Goal: Navigation & Orientation: Find specific page/section

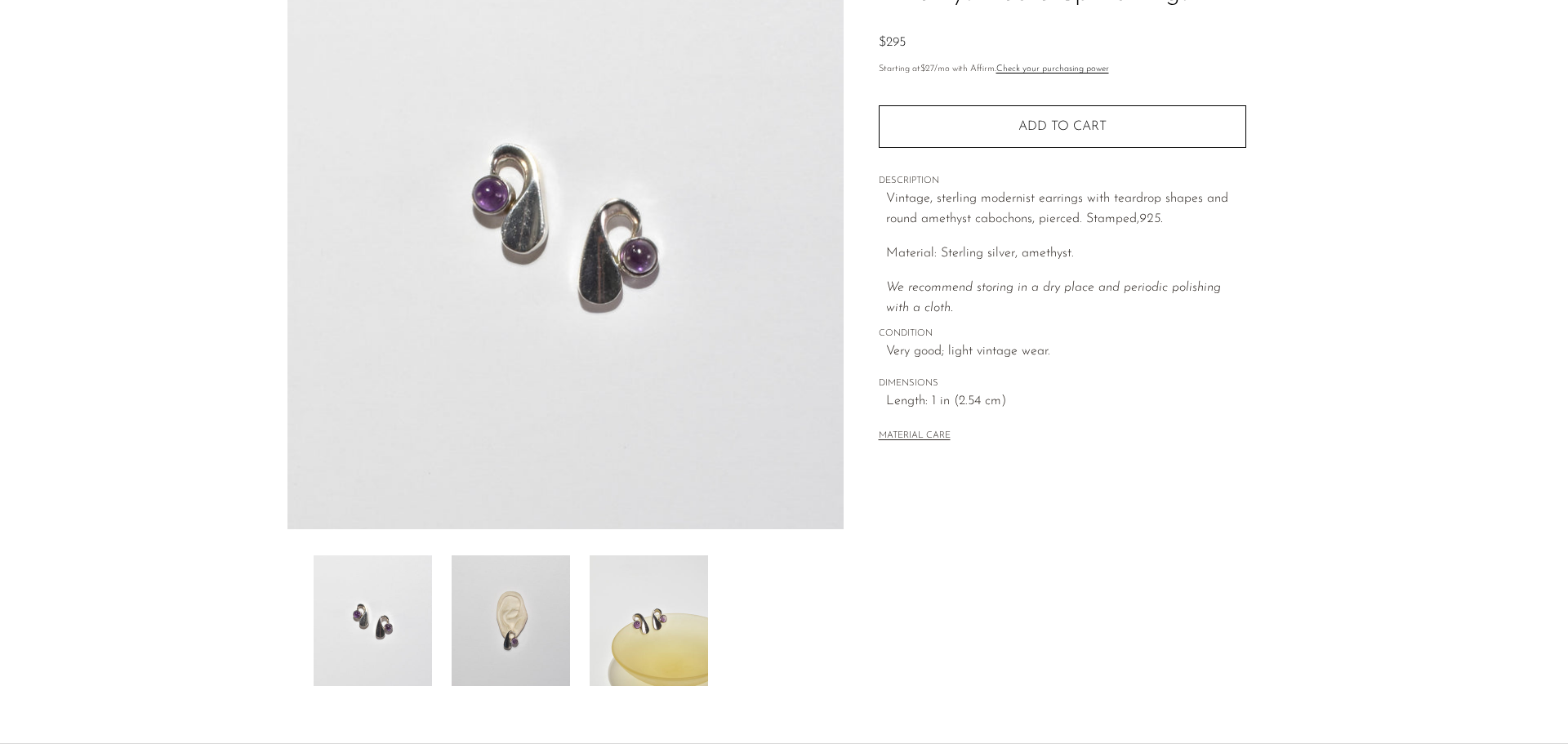
scroll to position [245, 0]
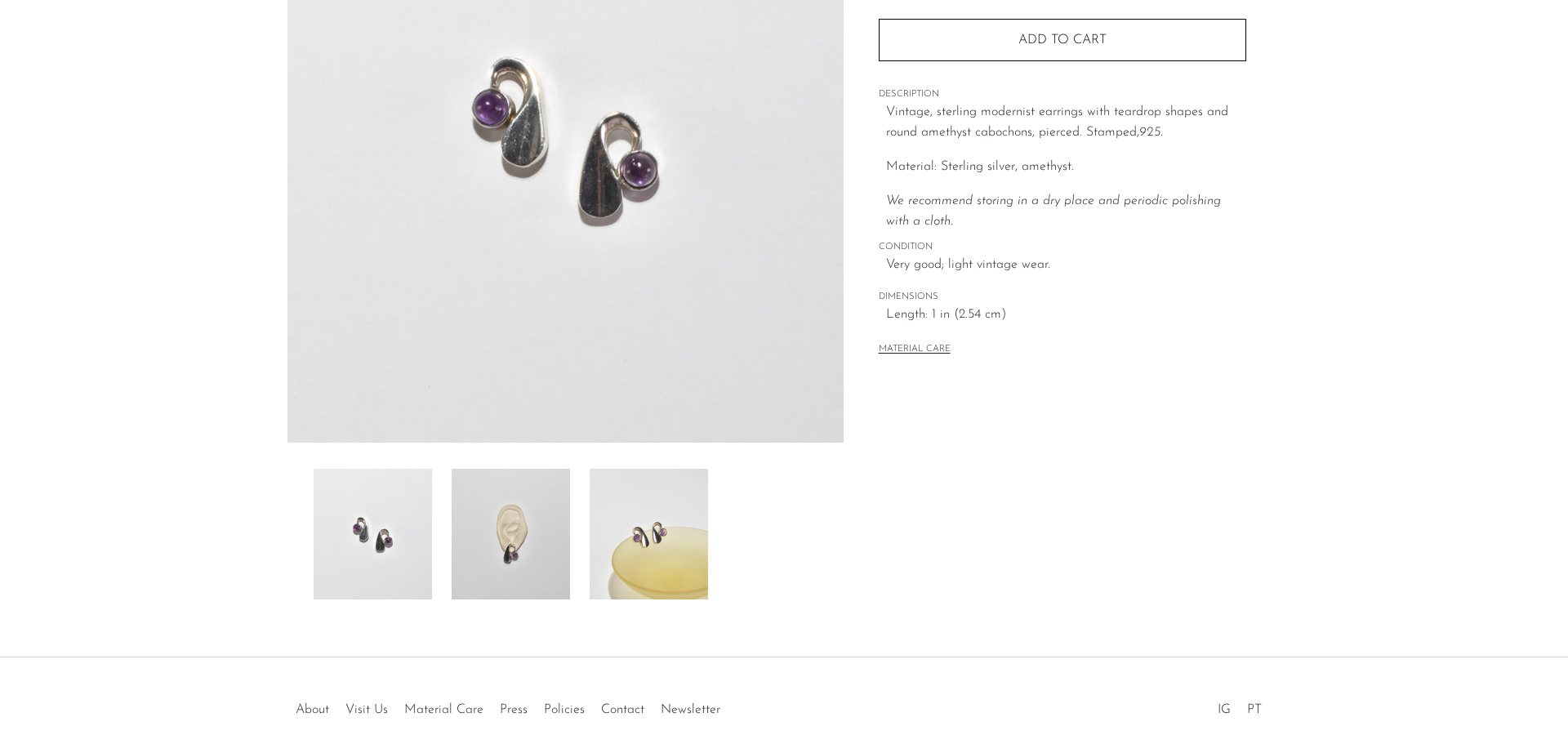
click at [519, 553] on img at bounding box center [510, 534] width 119 height 131
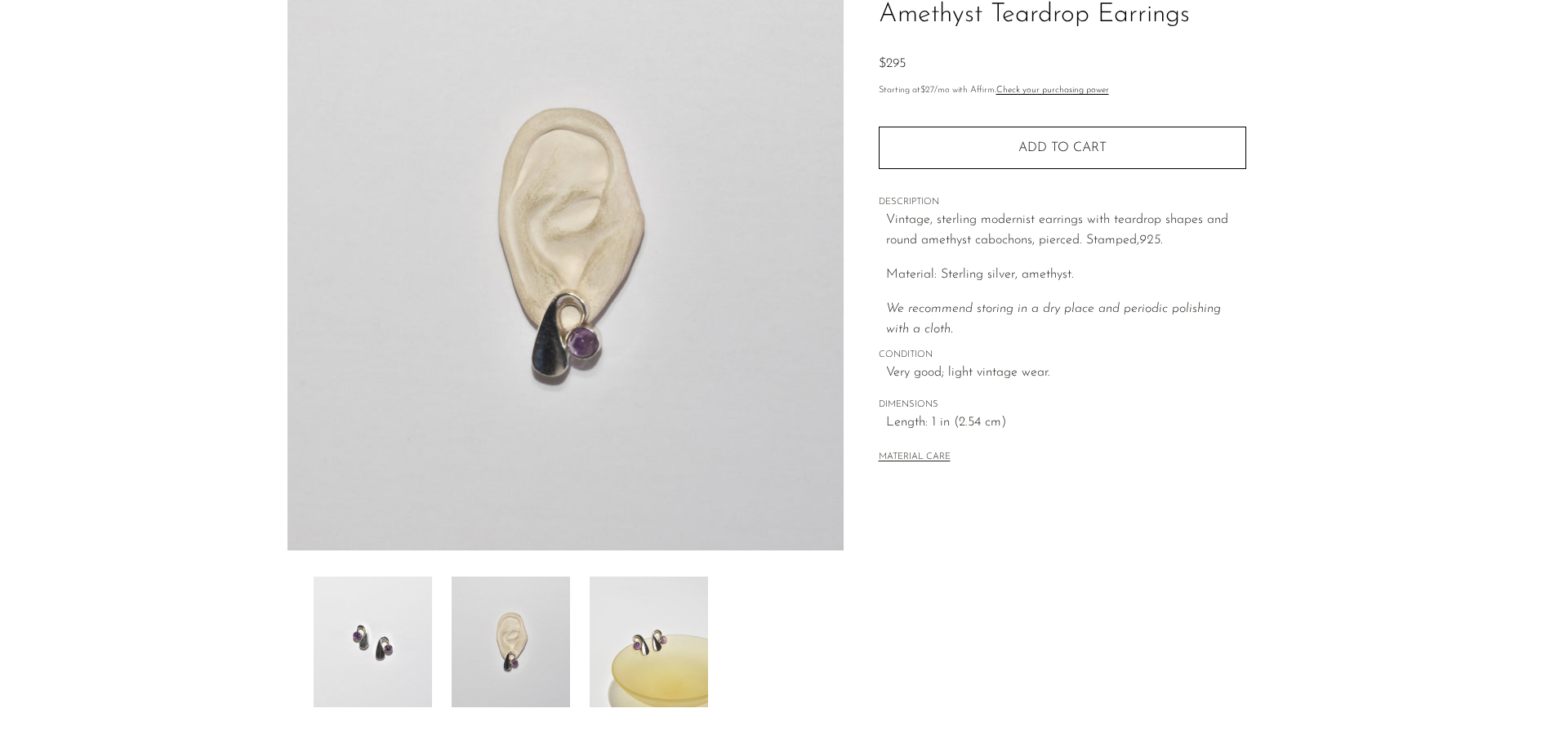
scroll to position [163, 0]
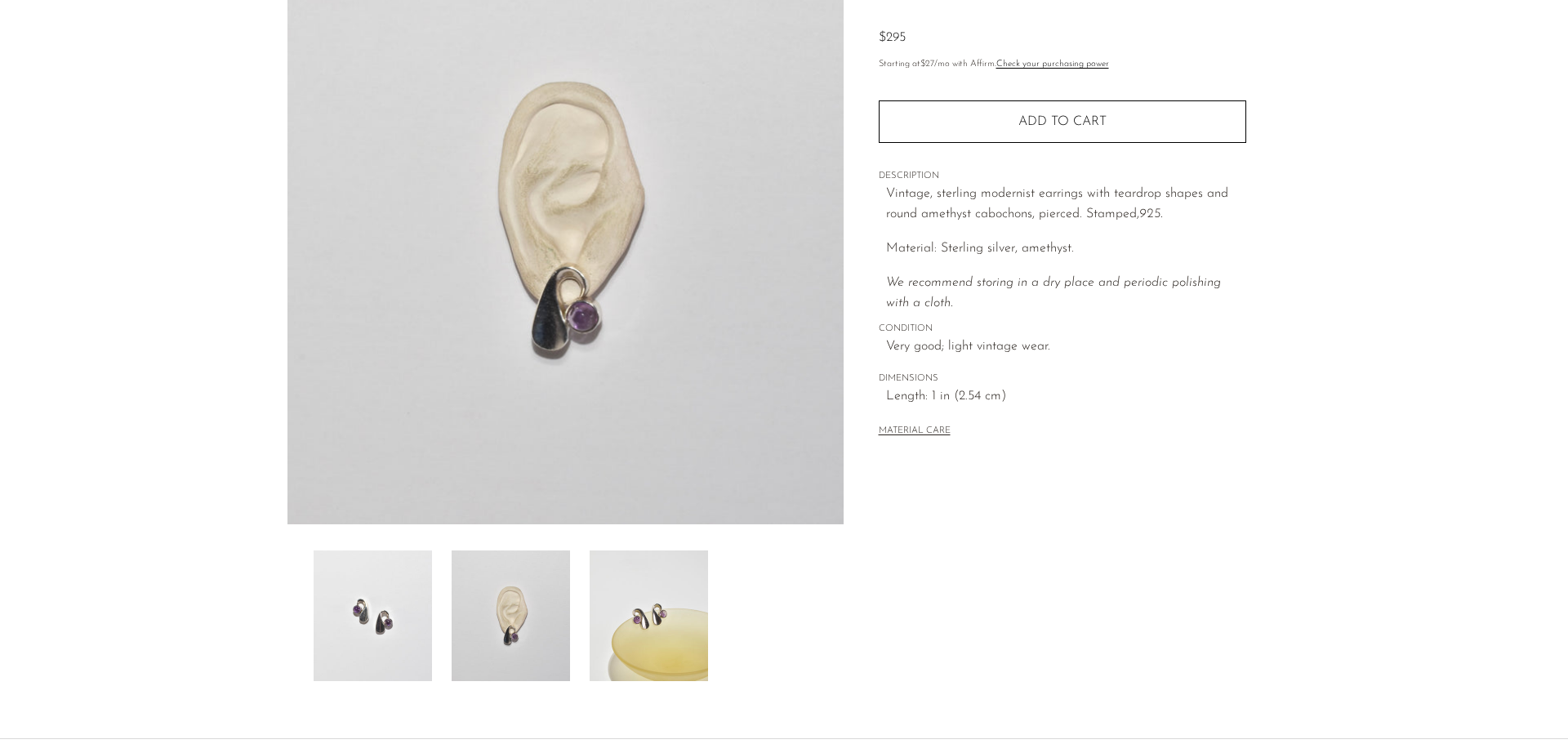
click at [658, 612] on img at bounding box center [649, 615] width 119 height 131
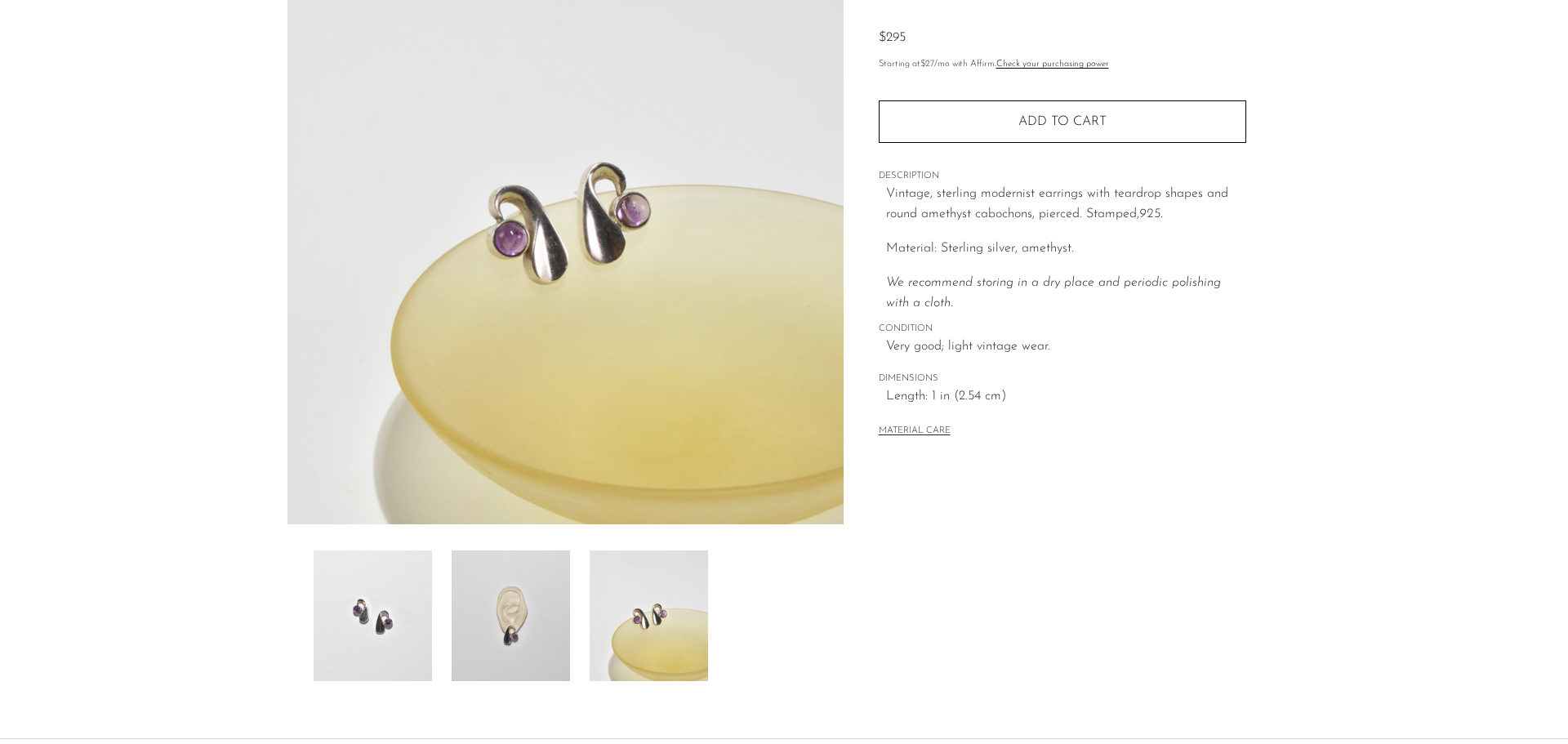
click at [505, 603] on img at bounding box center [510, 615] width 119 height 131
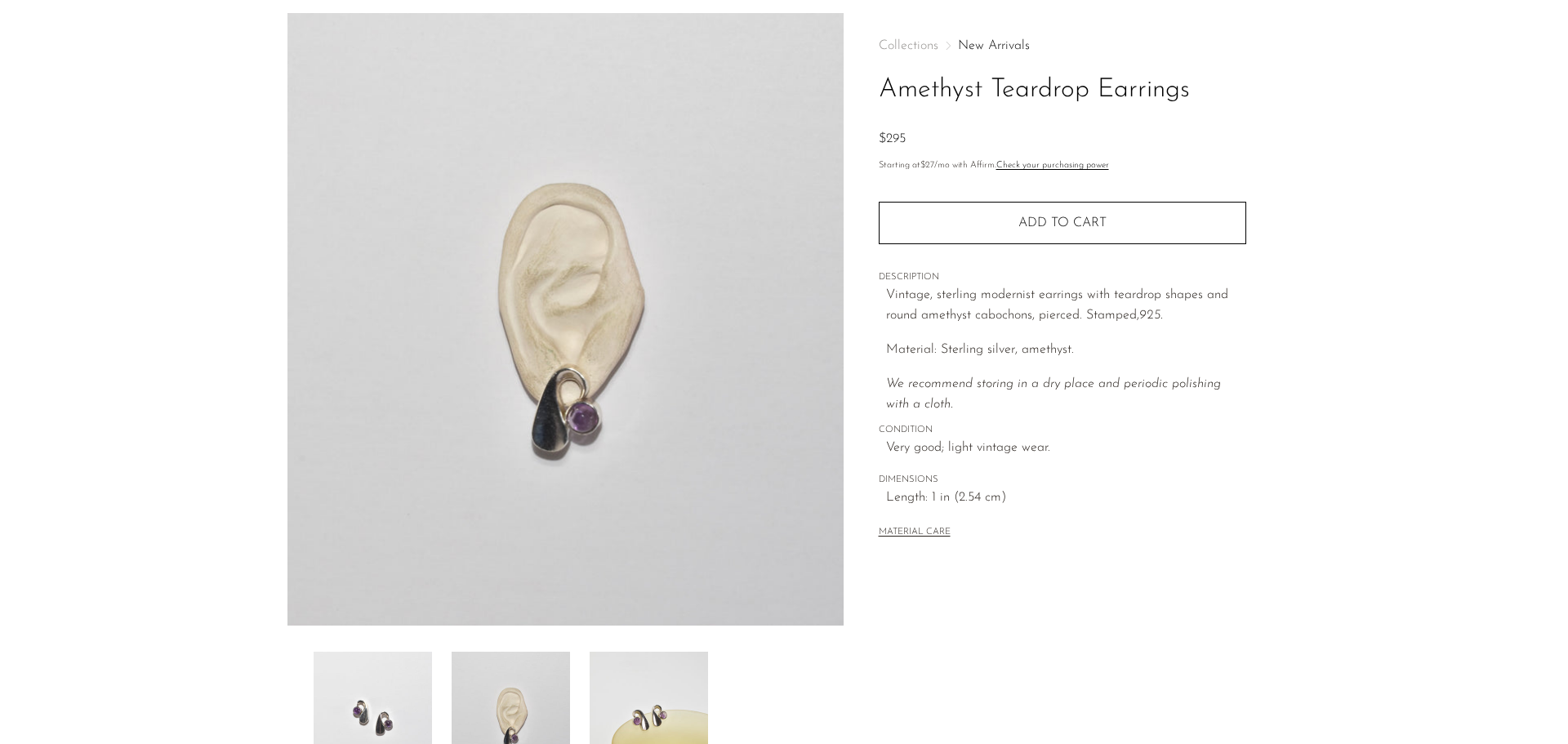
scroll to position [0, 0]
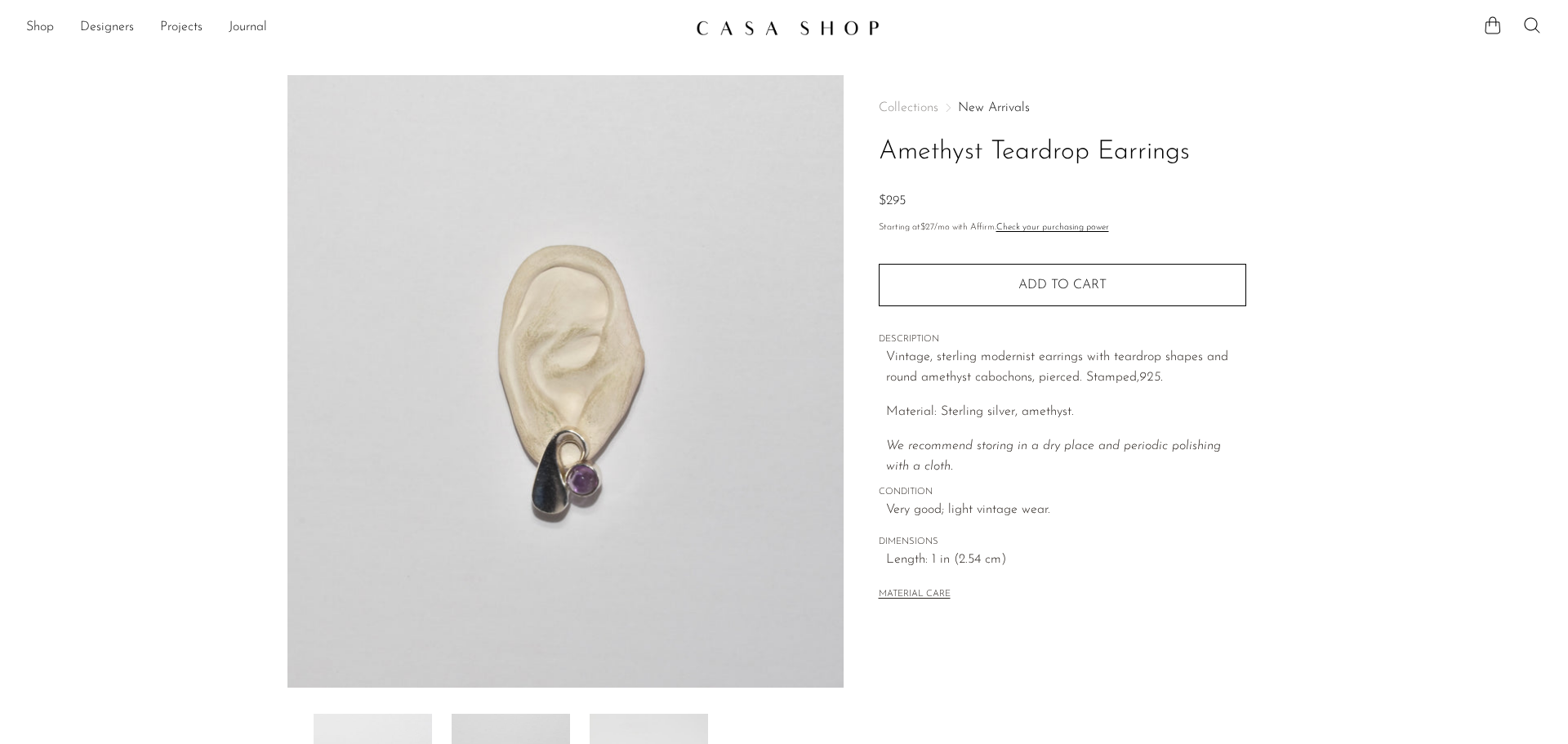
click at [773, 32] on img at bounding box center [787, 27] width 183 height 17
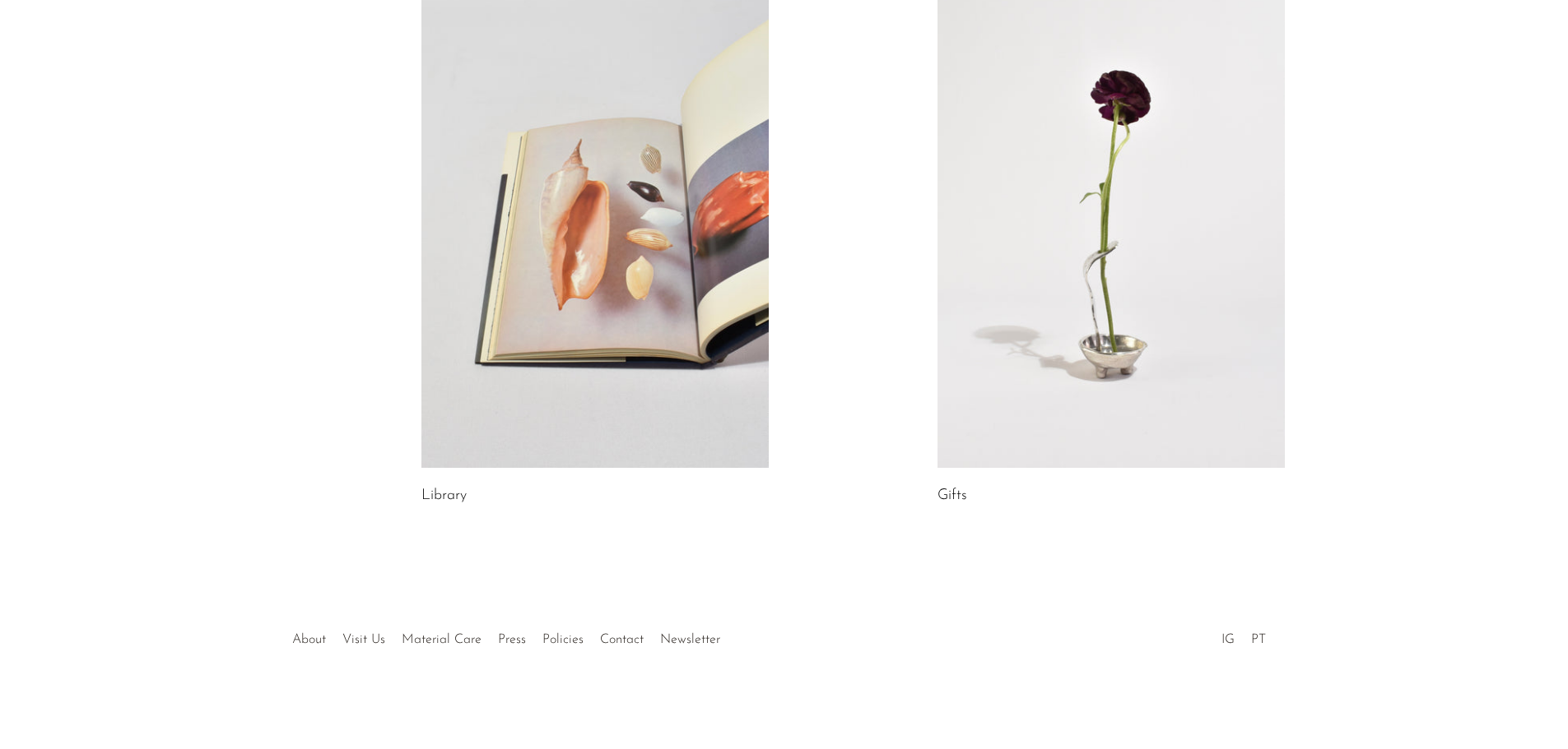
scroll to position [193, 0]
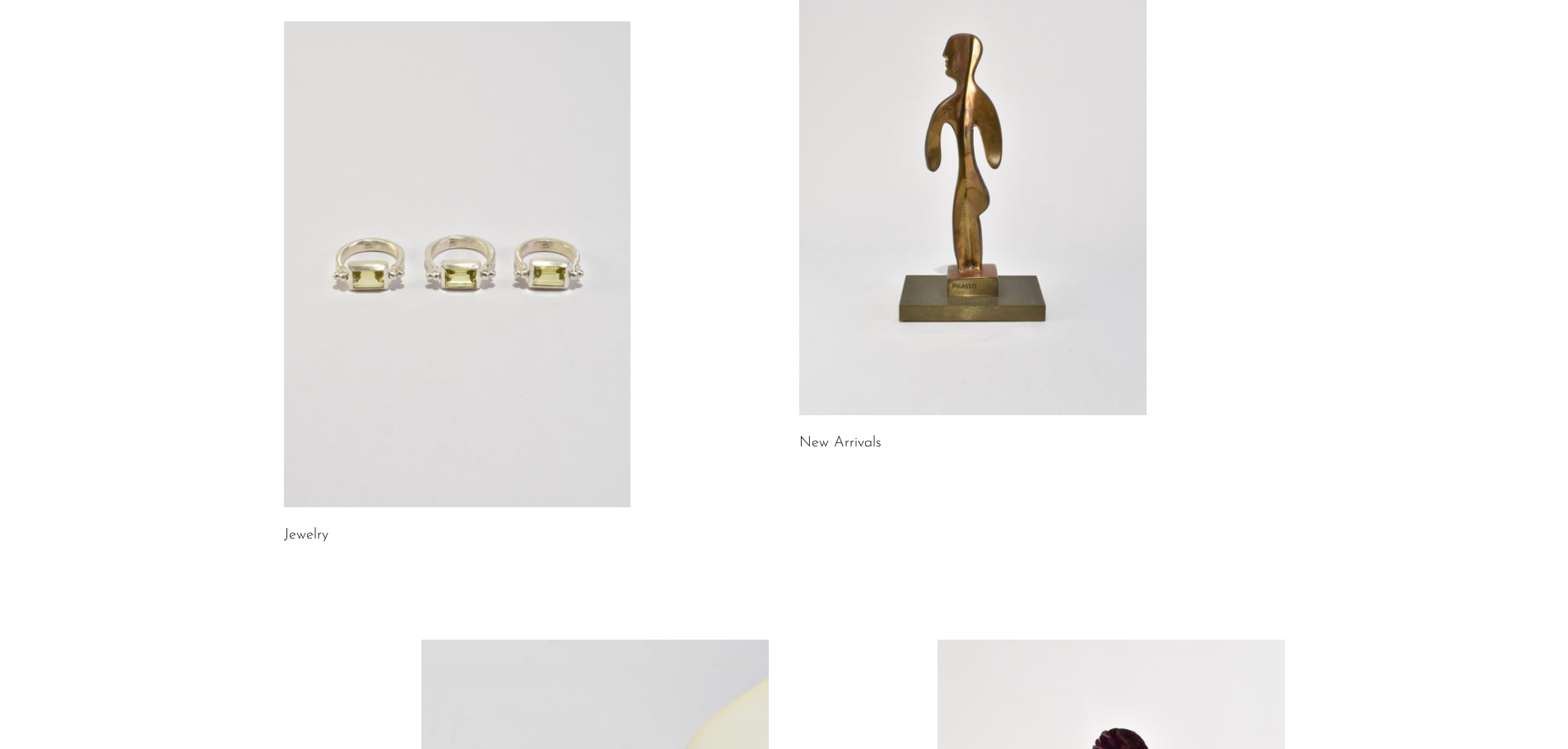
click at [506, 259] on link at bounding box center [457, 265] width 347 height 486
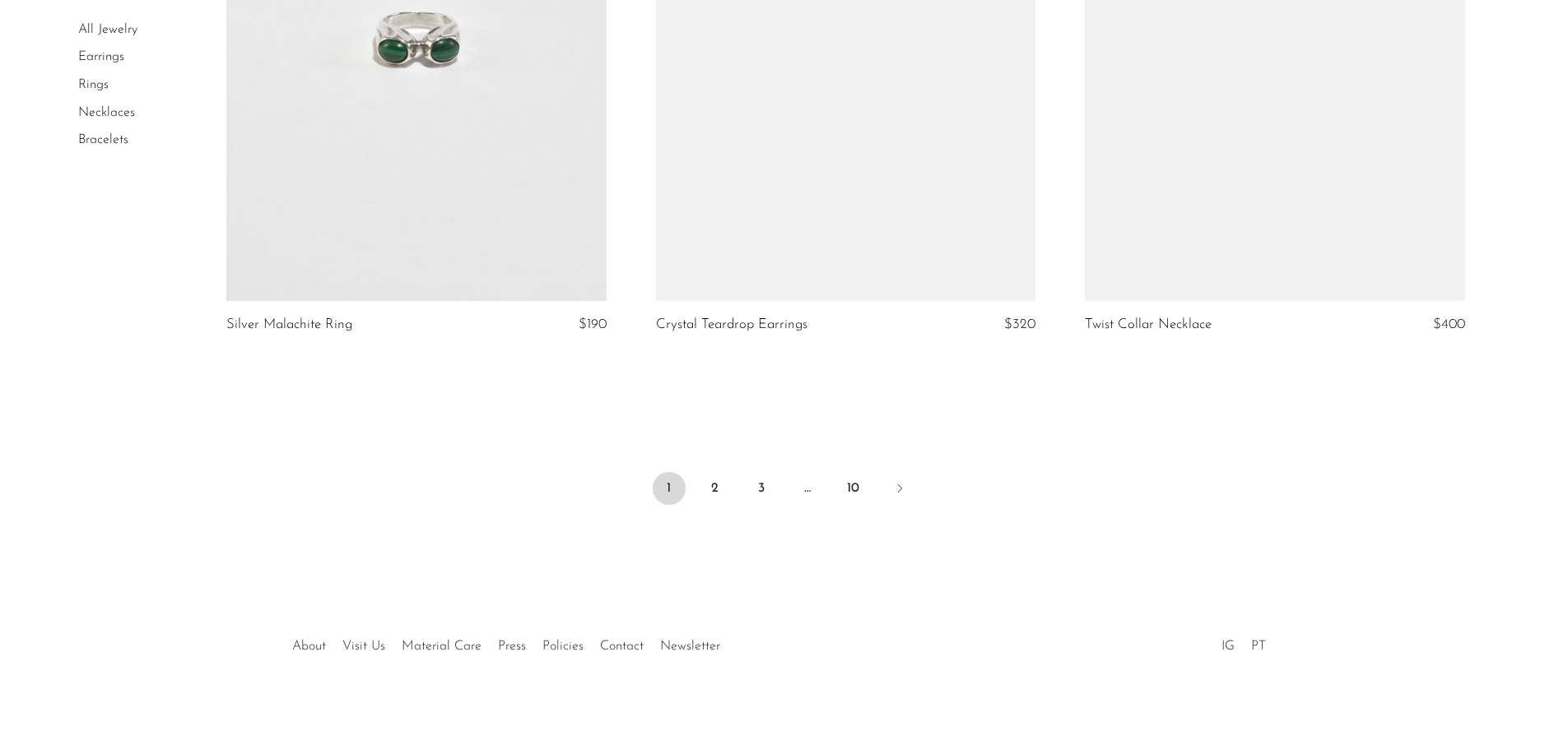
scroll to position [7035, 0]
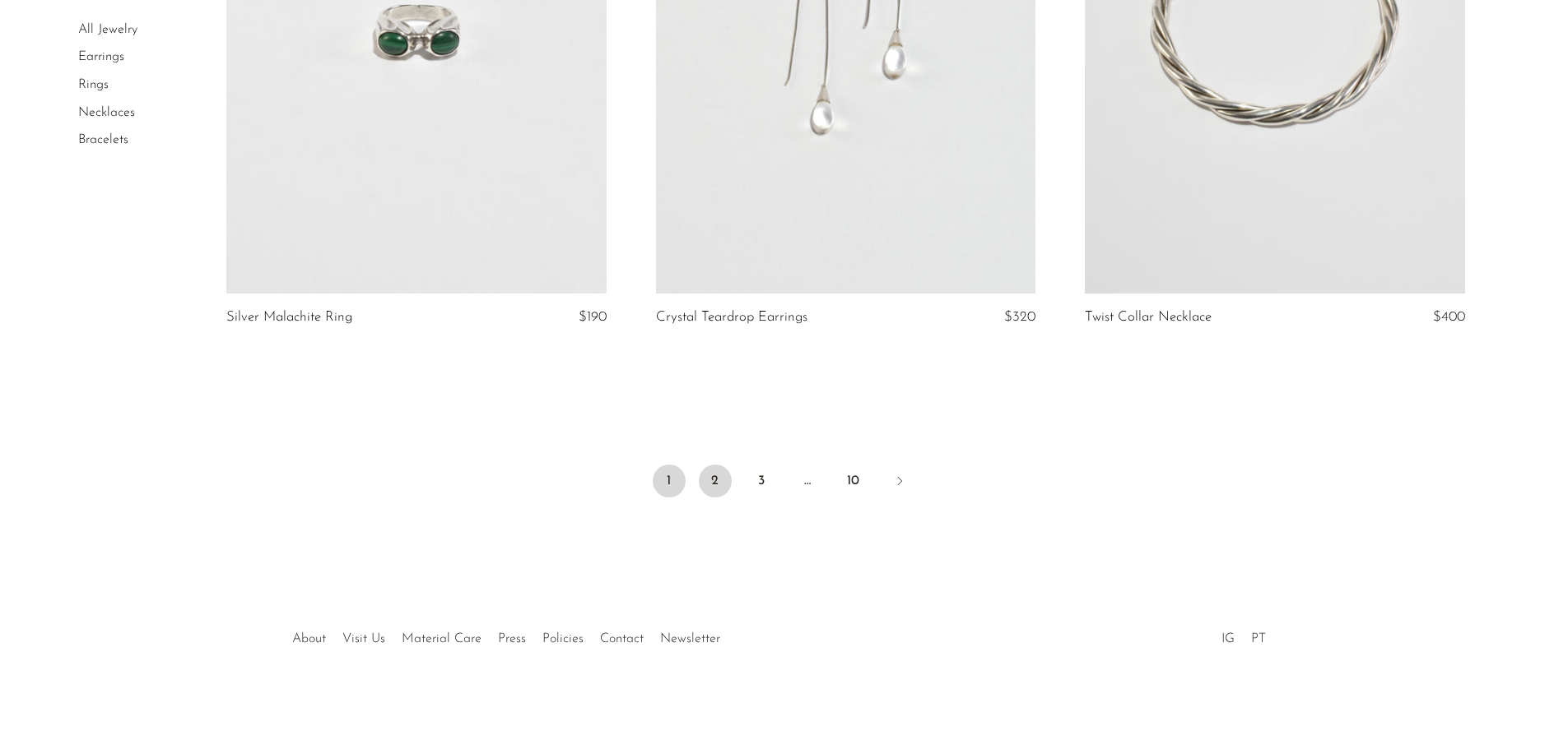
click at [705, 470] on link "2" at bounding box center [715, 480] width 33 height 33
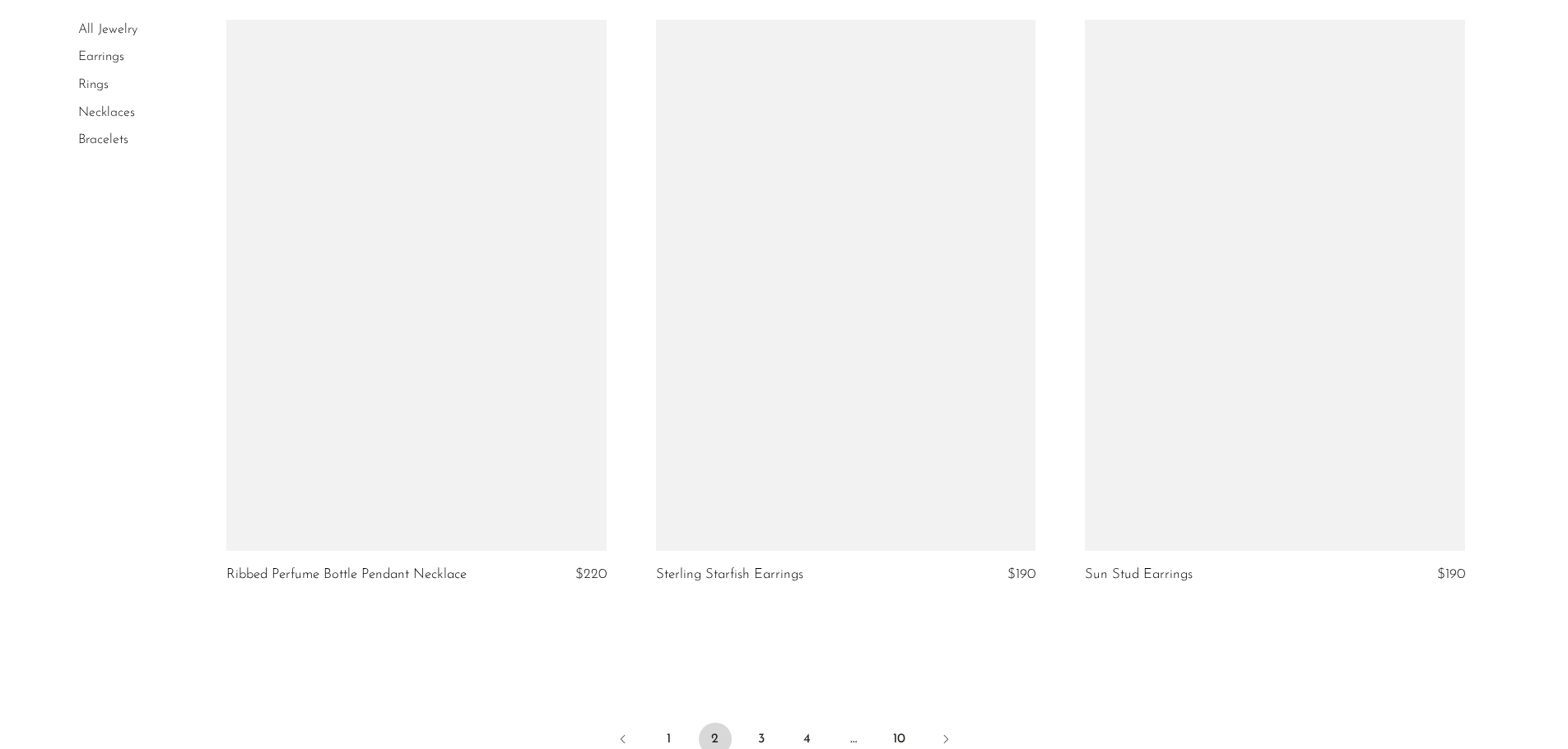
scroll to position [7050, 0]
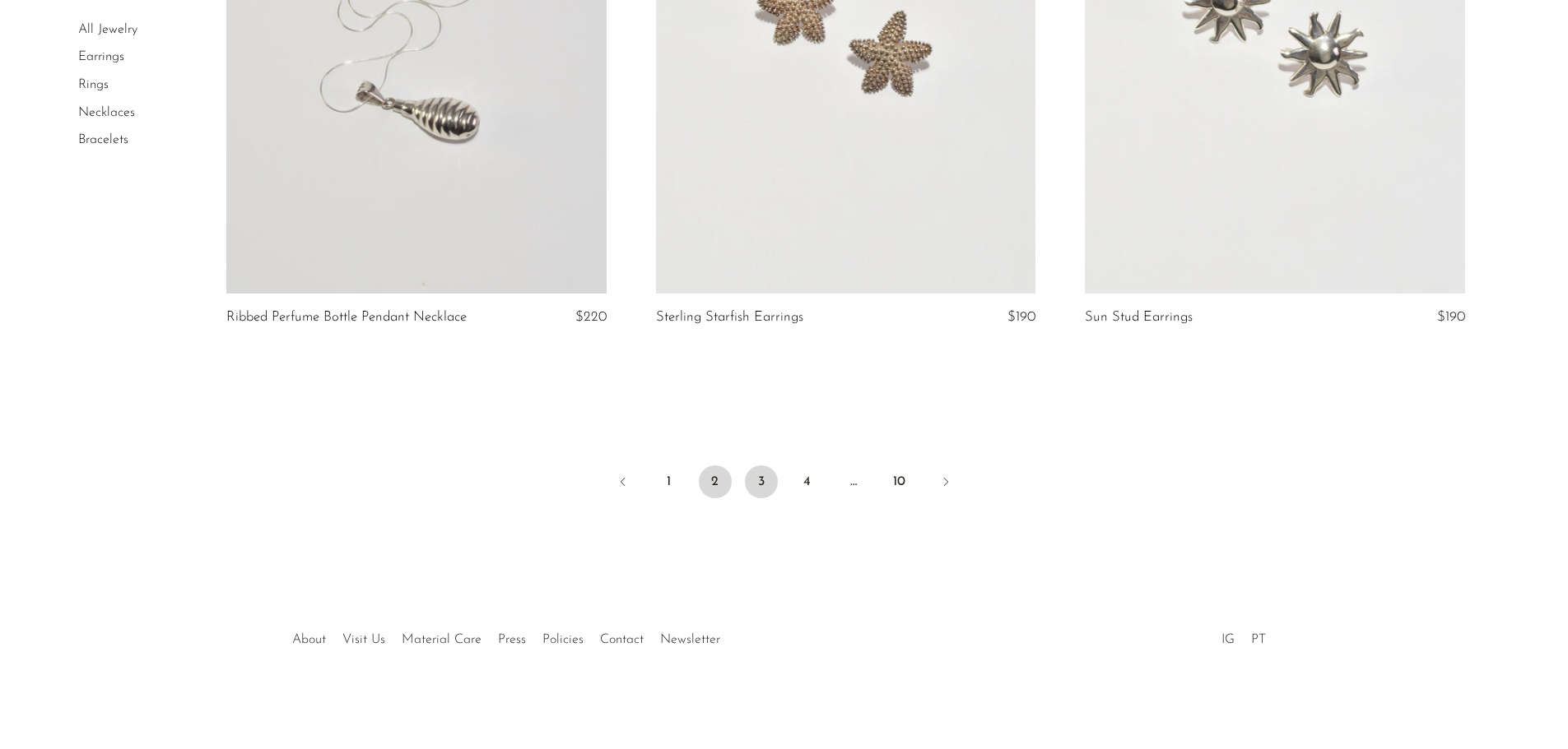
click at [765, 480] on link "3" at bounding box center [760, 481] width 33 height 33
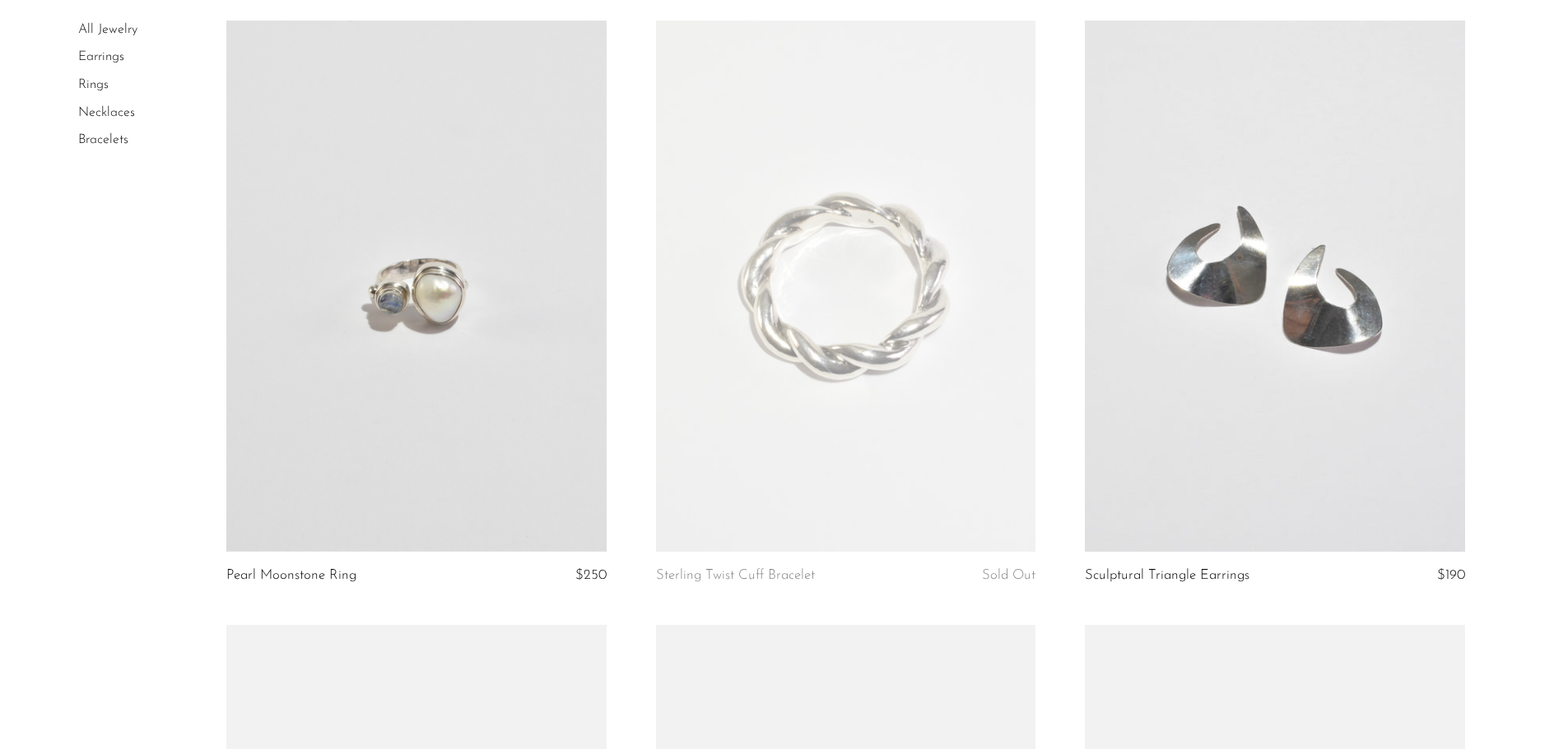
scroll to position [1398, 0]
